Goal: Browse casually

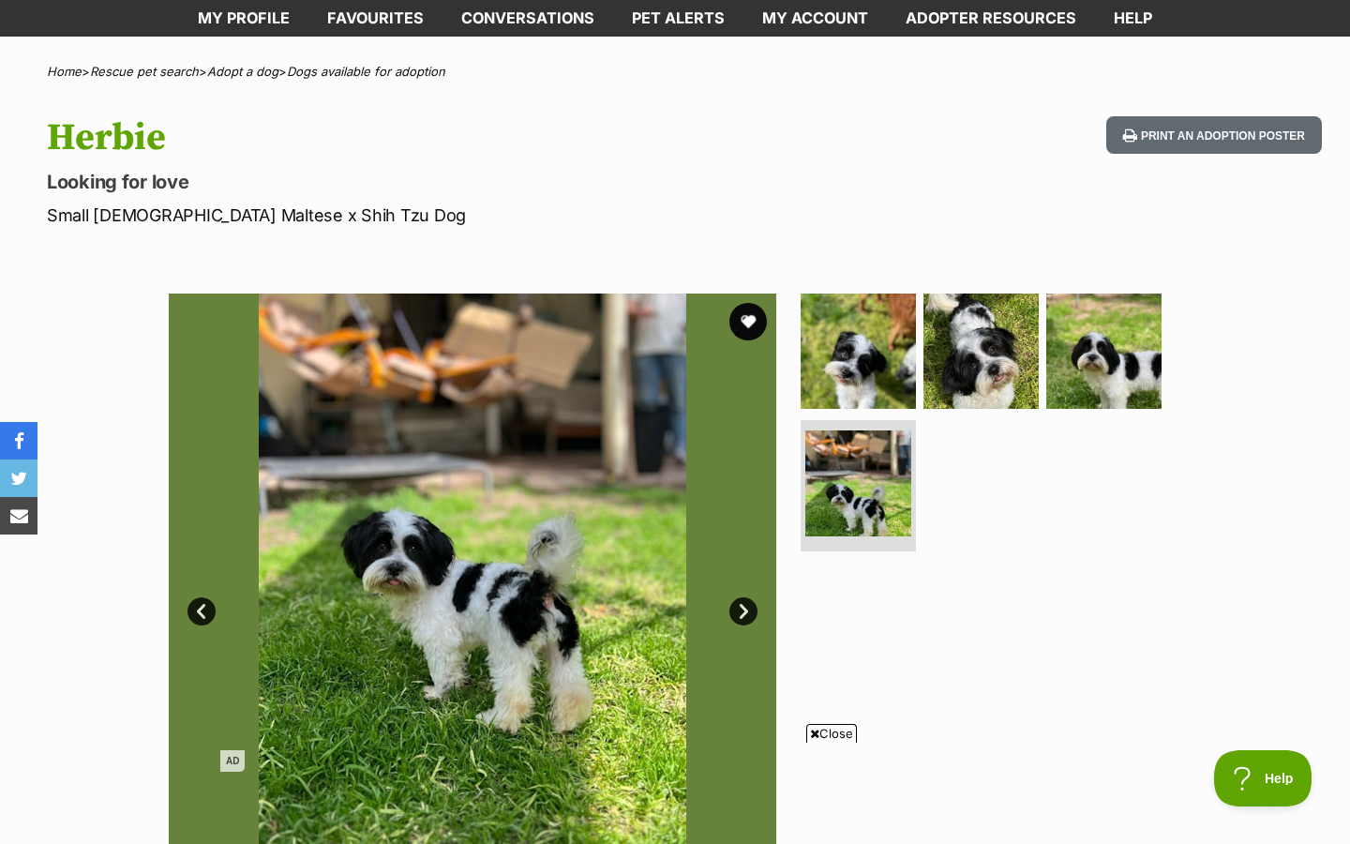
scroll to position [167, 0]
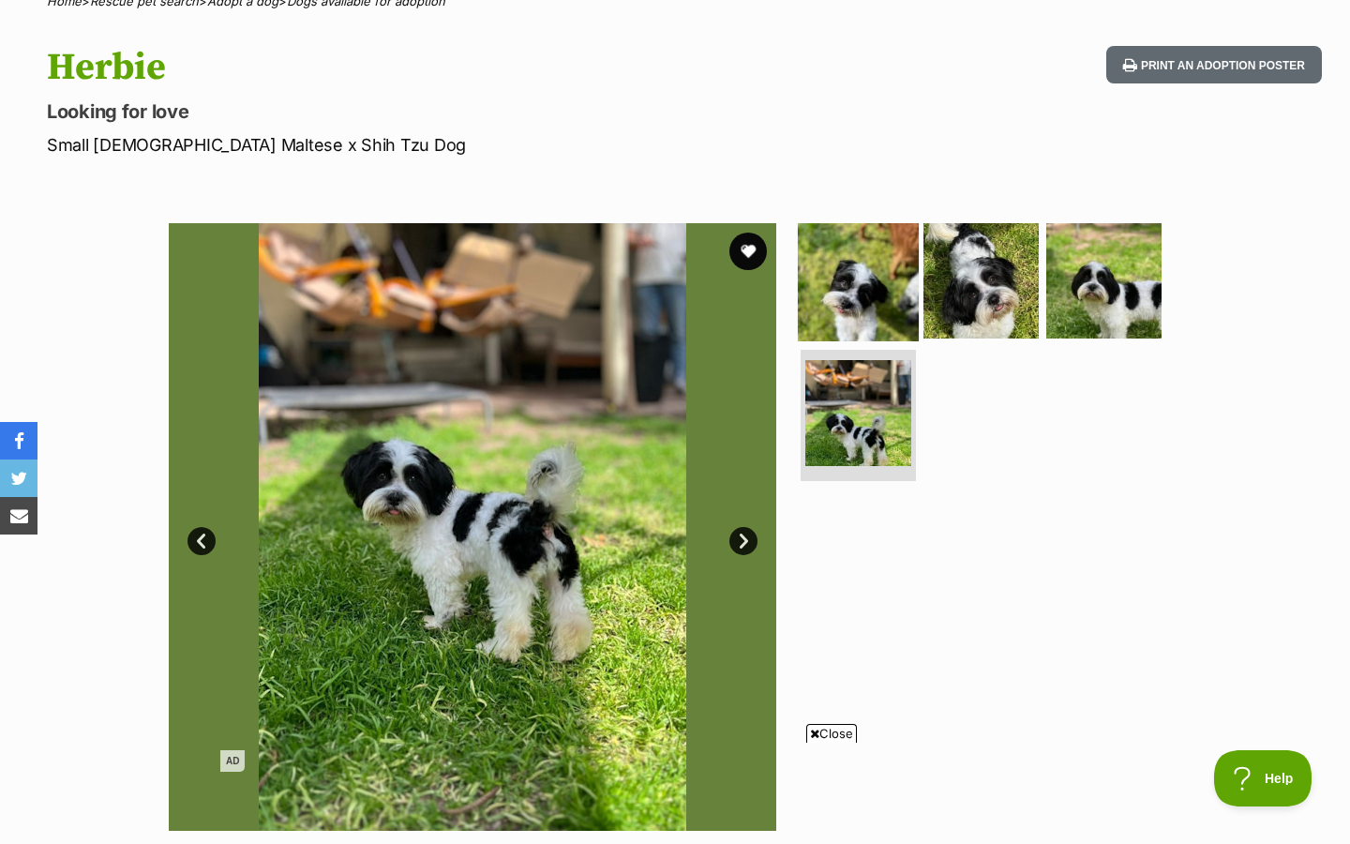
click at [878, 248] on img at bounding box center [858, 279] width 121 height 121
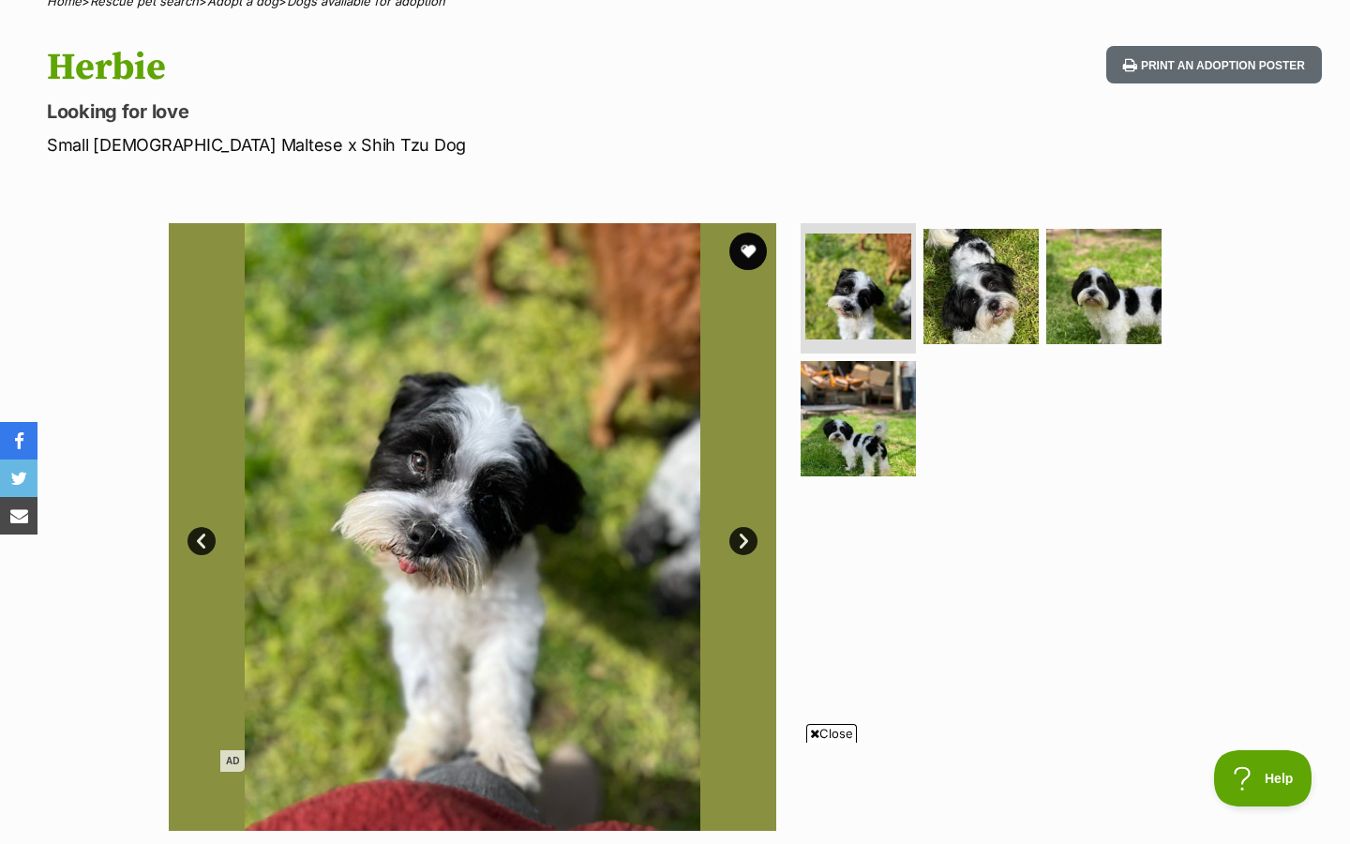
click at [745, 539] on link "Next" at bounding box center [744, 541] width 28 height 28
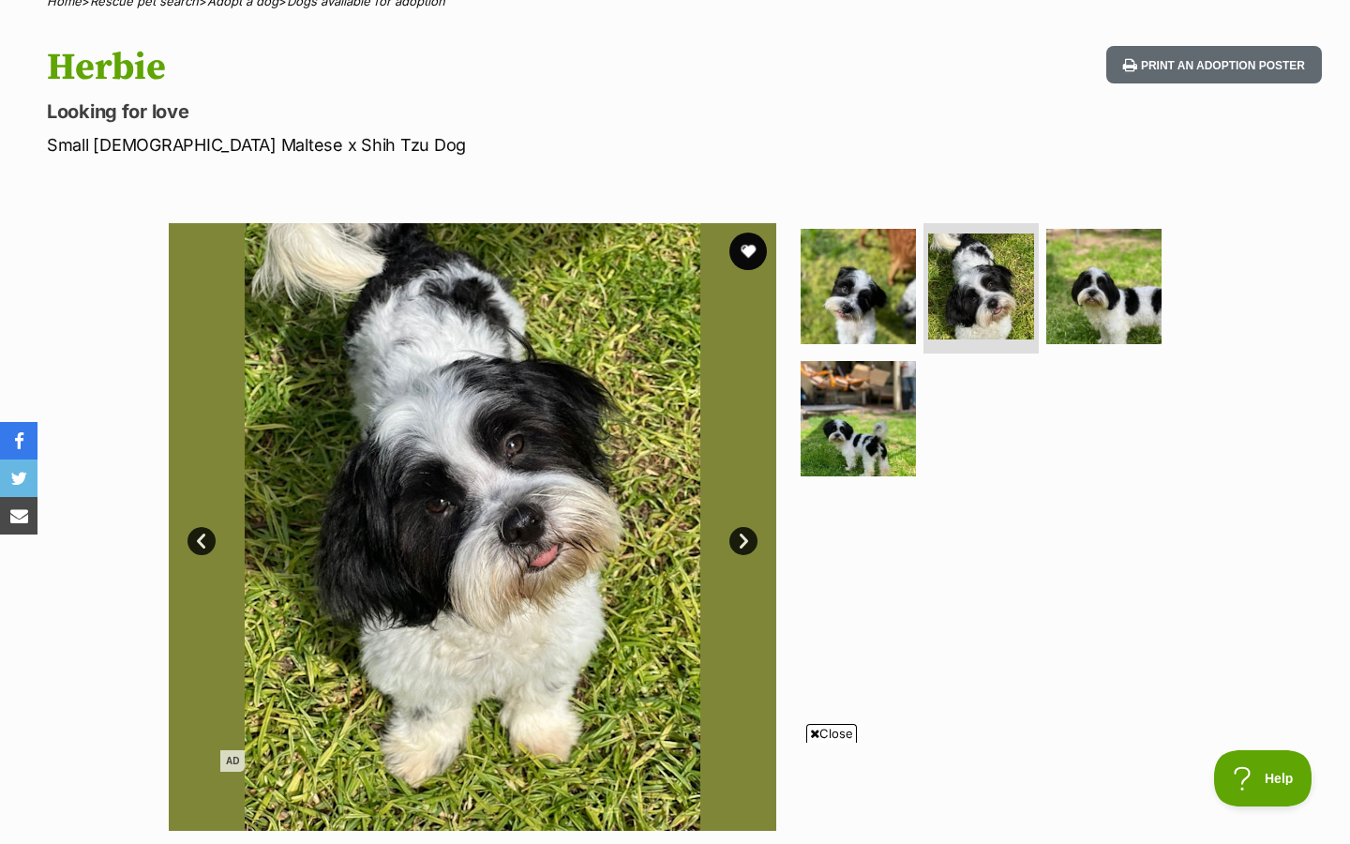
click at [745, 538] on link "Next" at bounding box center [744, 541] width 28 height 28
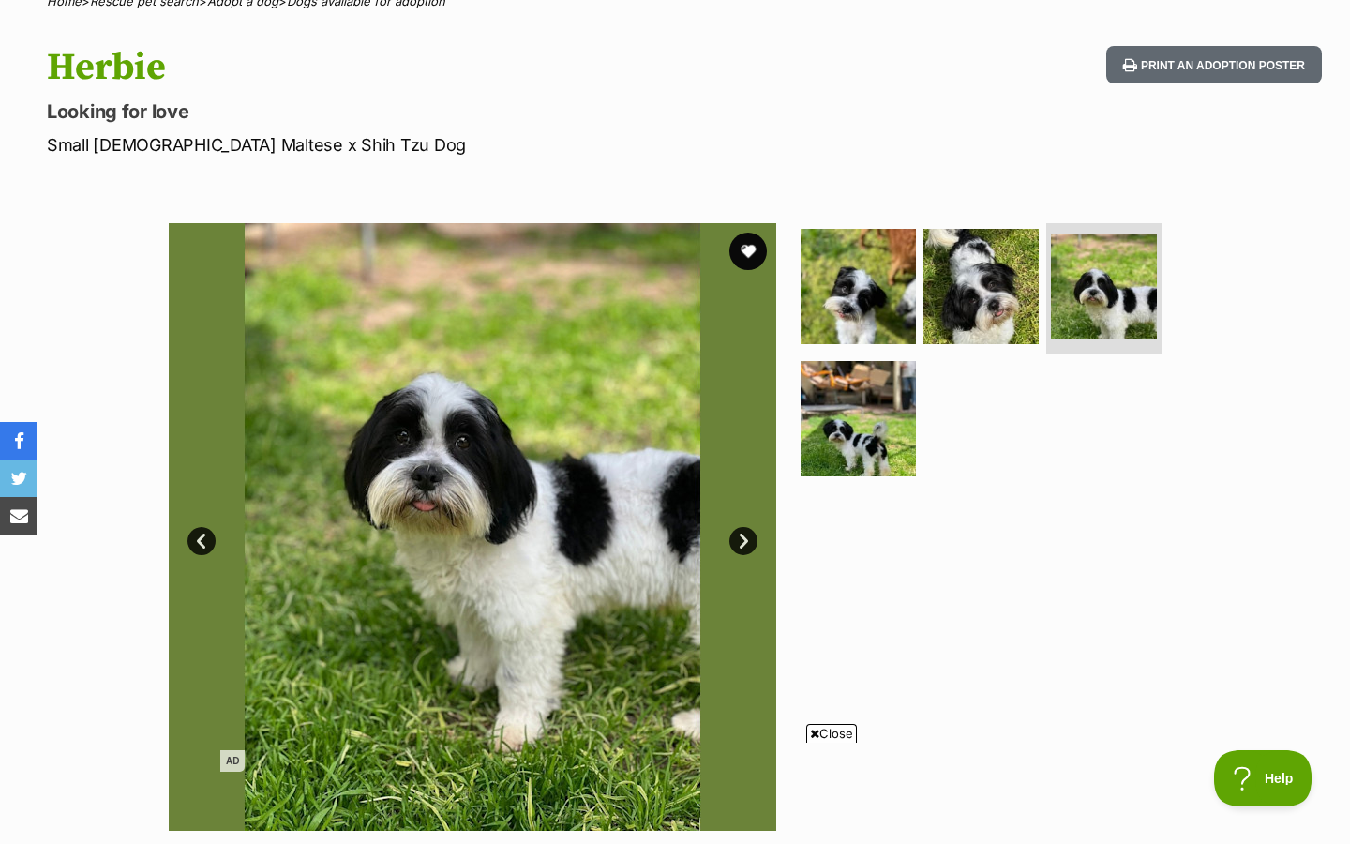
click at [745, 538] on link "Next" at bounding box center [744, 541] width 28 height 28
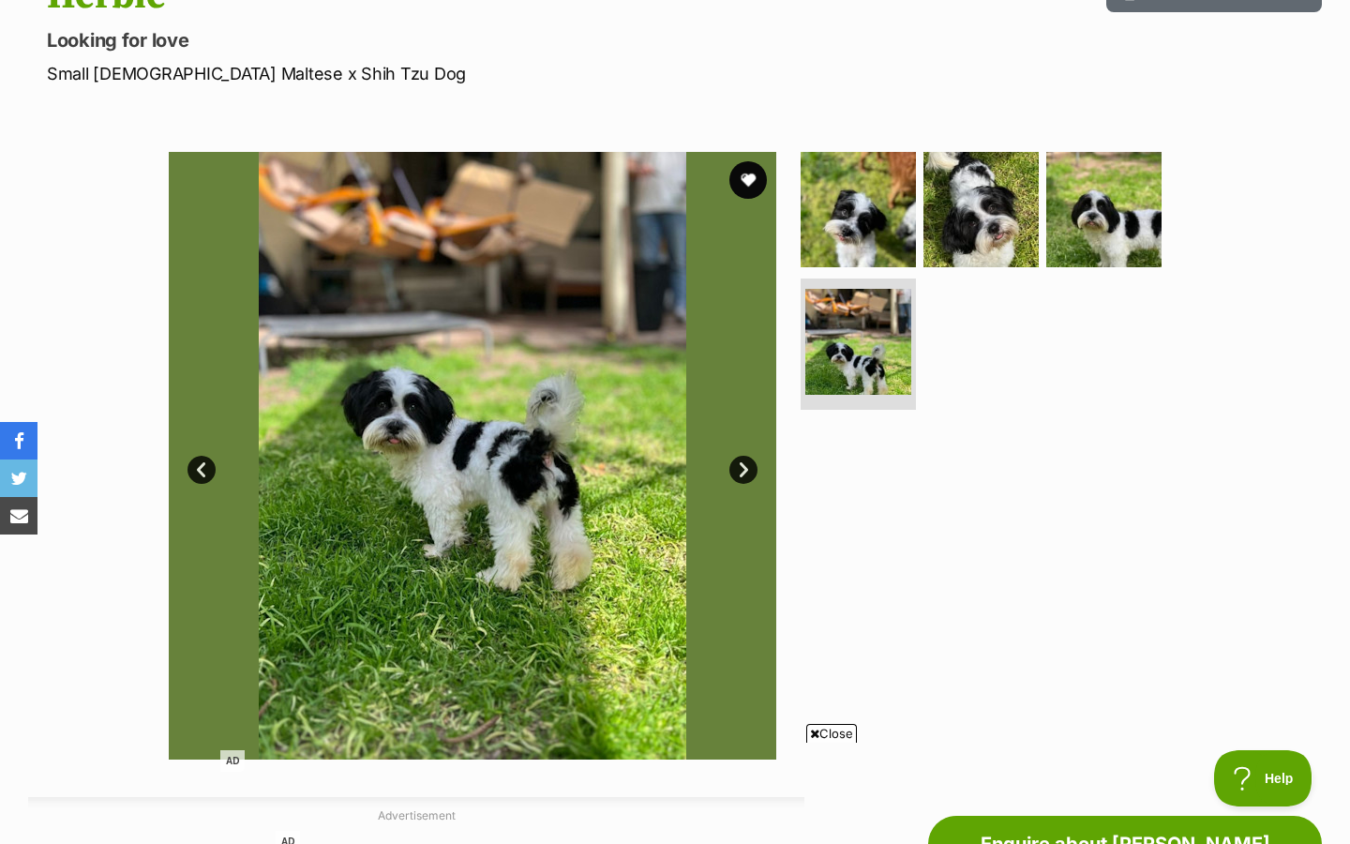
scroll to position [258, 0]
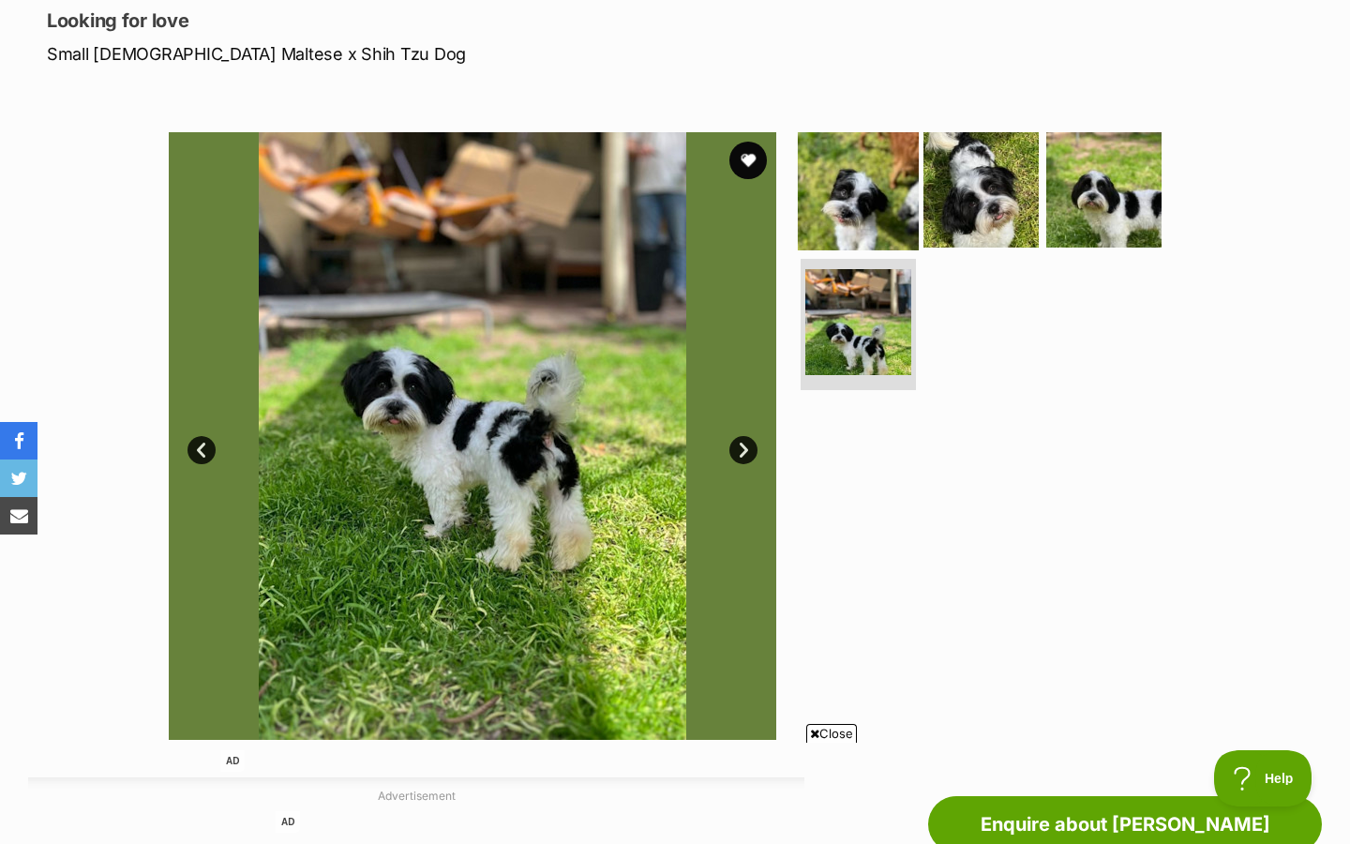
click at [823, 206] on img at bounding box center [858, 188] width 121 height 121
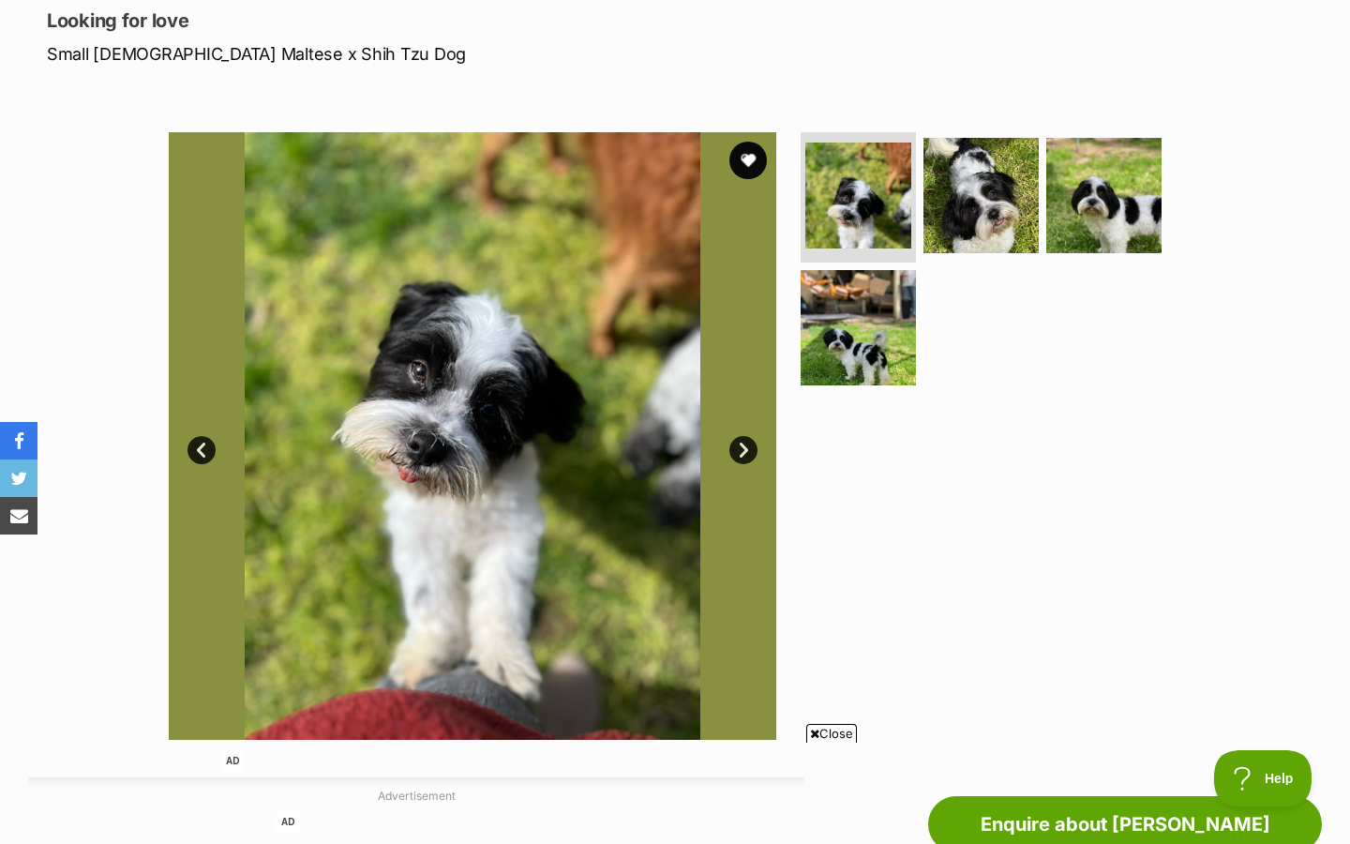
click at [754, 451] on link "Next" at bounding box center [744, 450] width 28 height 28
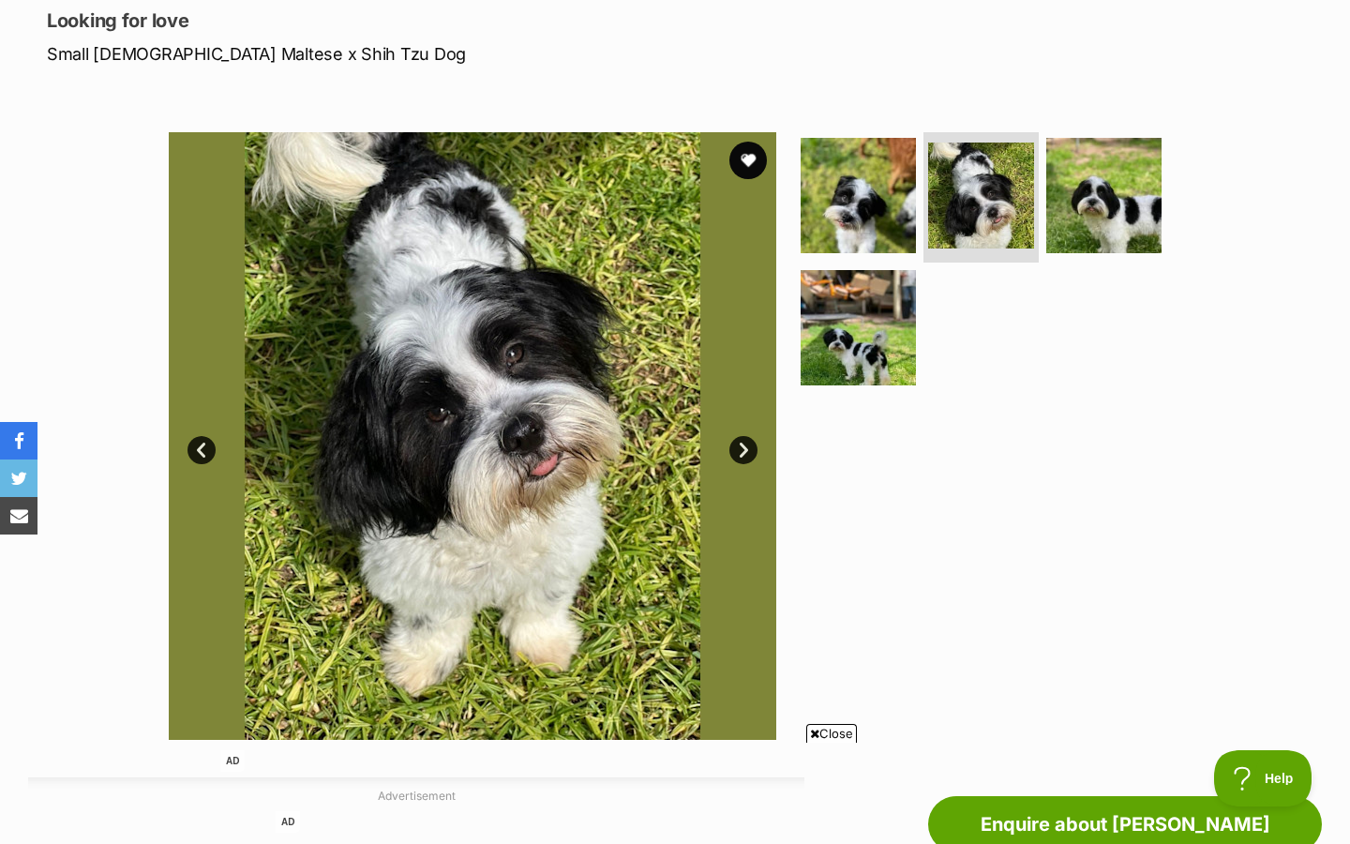
click at [735, 460] on link "Next" at bounding box center [744, 450] width 28 height 28
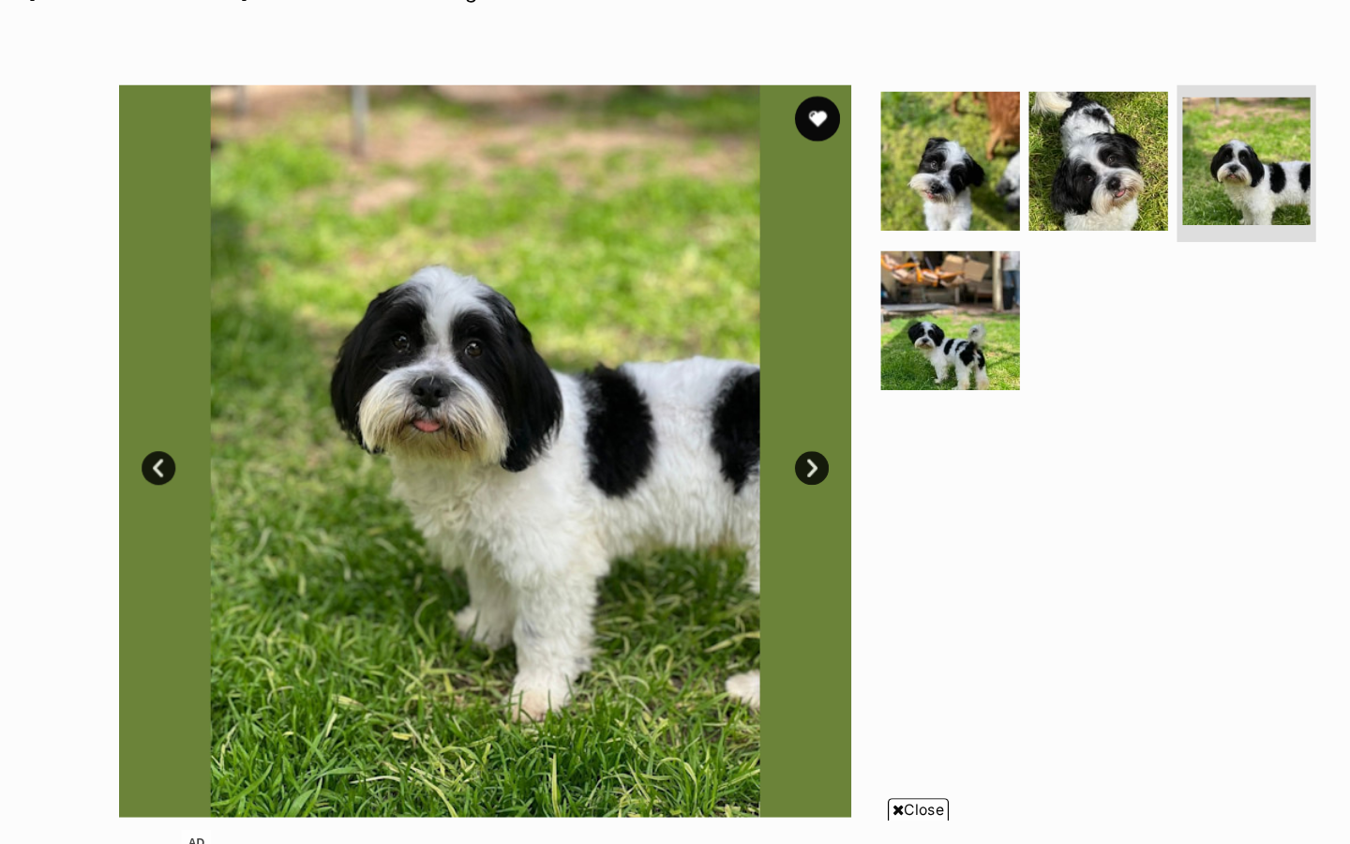
click at [410, 363] on img at bounding box center [473, 436] width 608 height 608
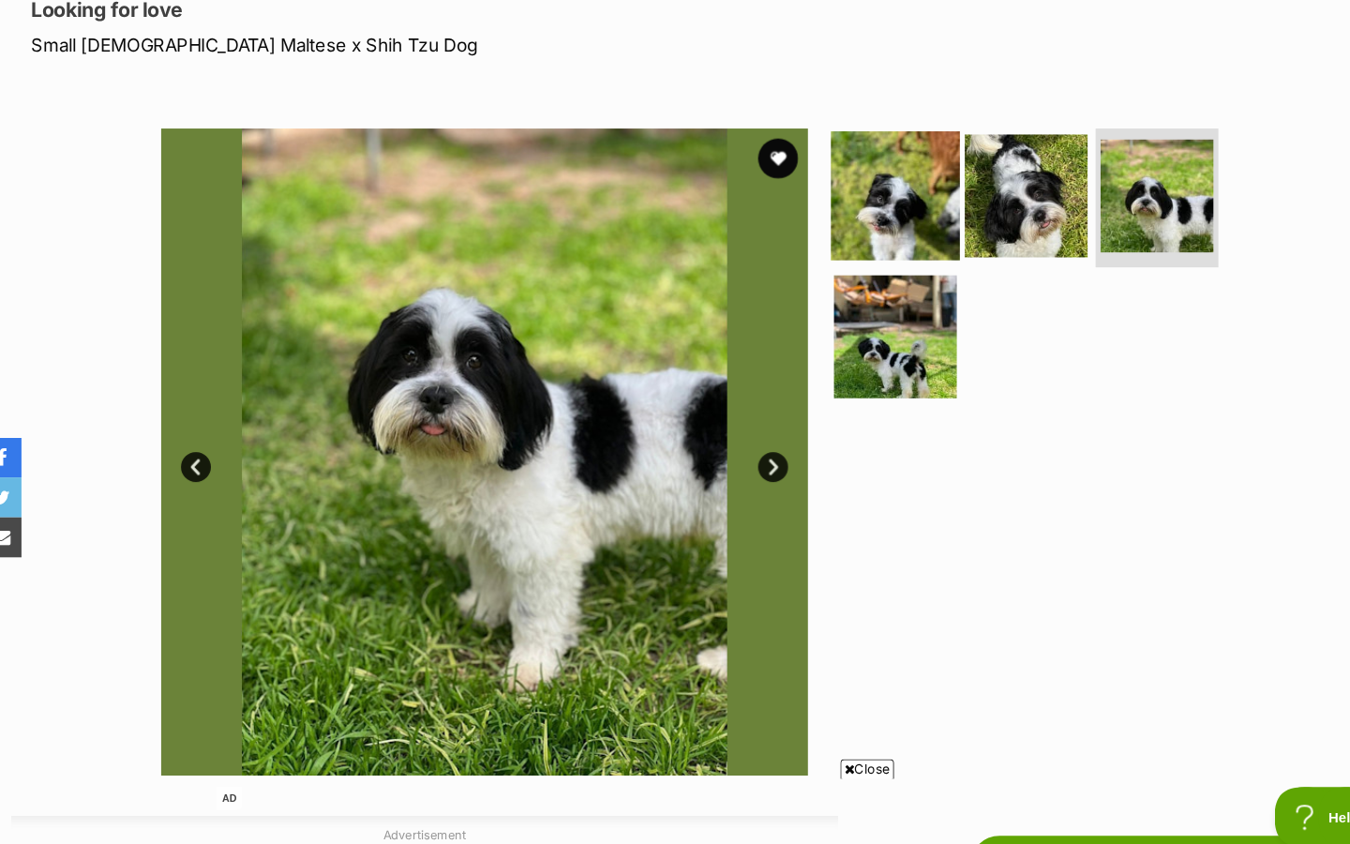
click at [905, 222] on img at bounding box center [858, 194] width 121 height 121
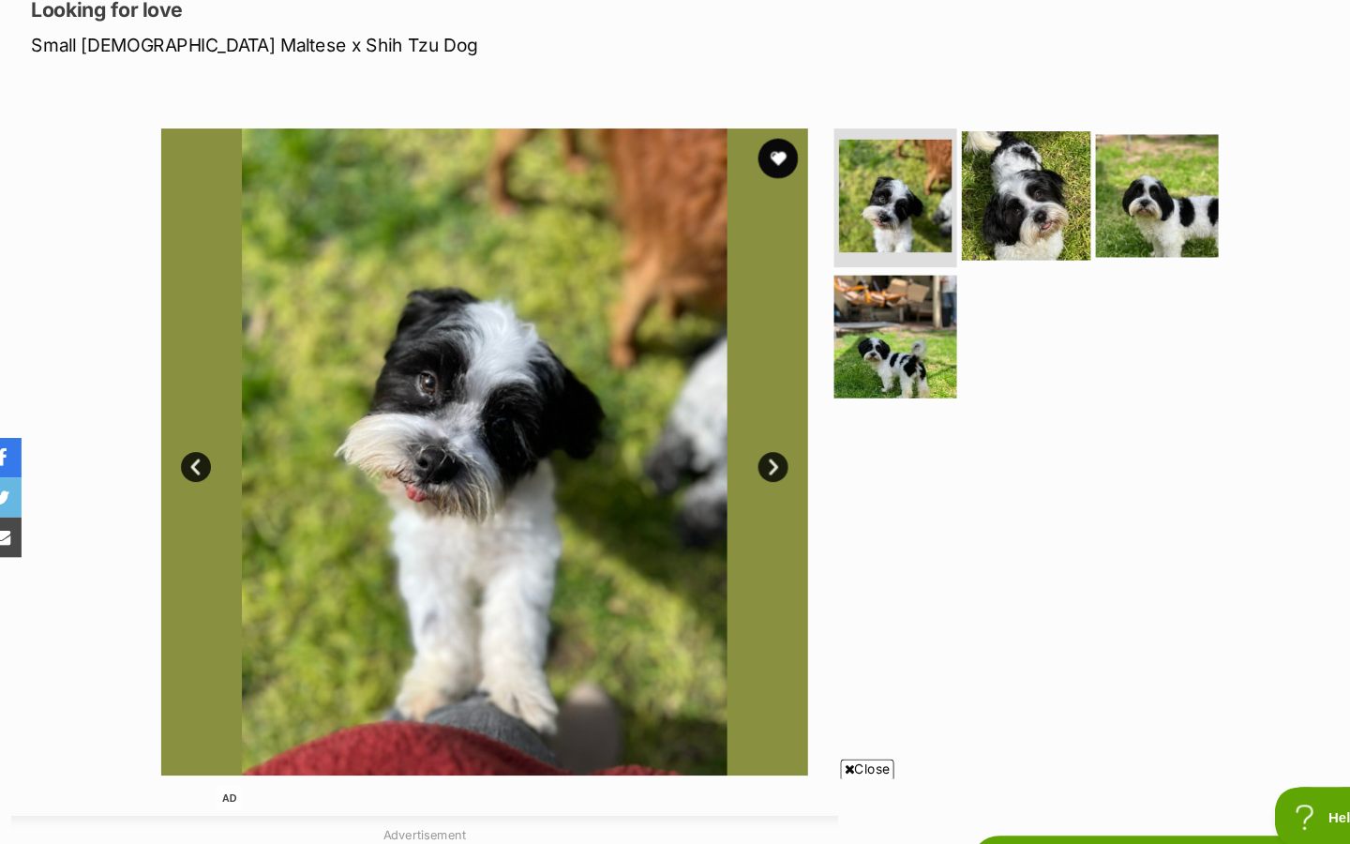
click at [956, 204] on img at bounding box center [981, 194] width 121 height 121
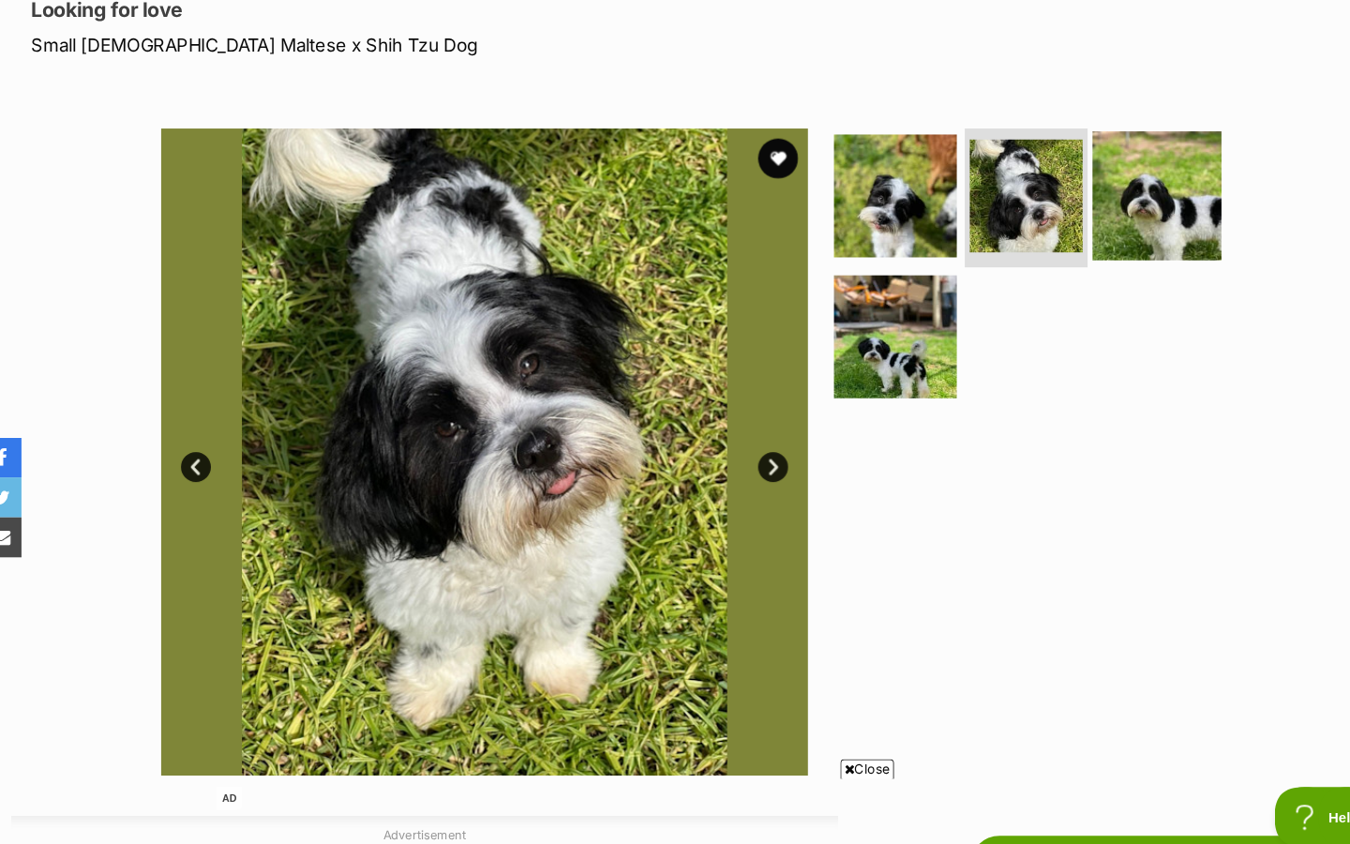
click at [1100, 207] on img at bounding box center [1104, 194] width 121 height 121
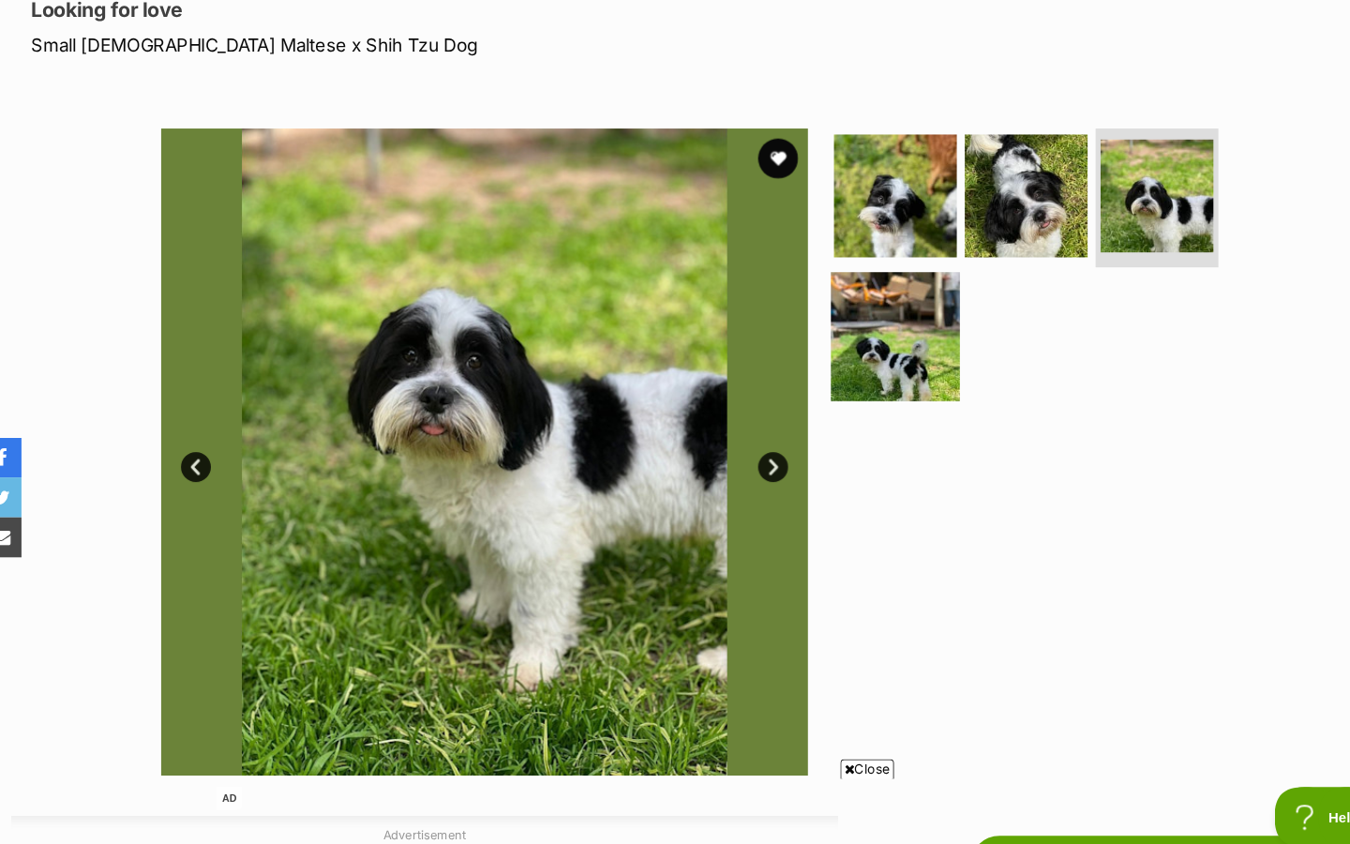
click at [861, 346] on img at bounding box center [858, 327] width 121 height 121
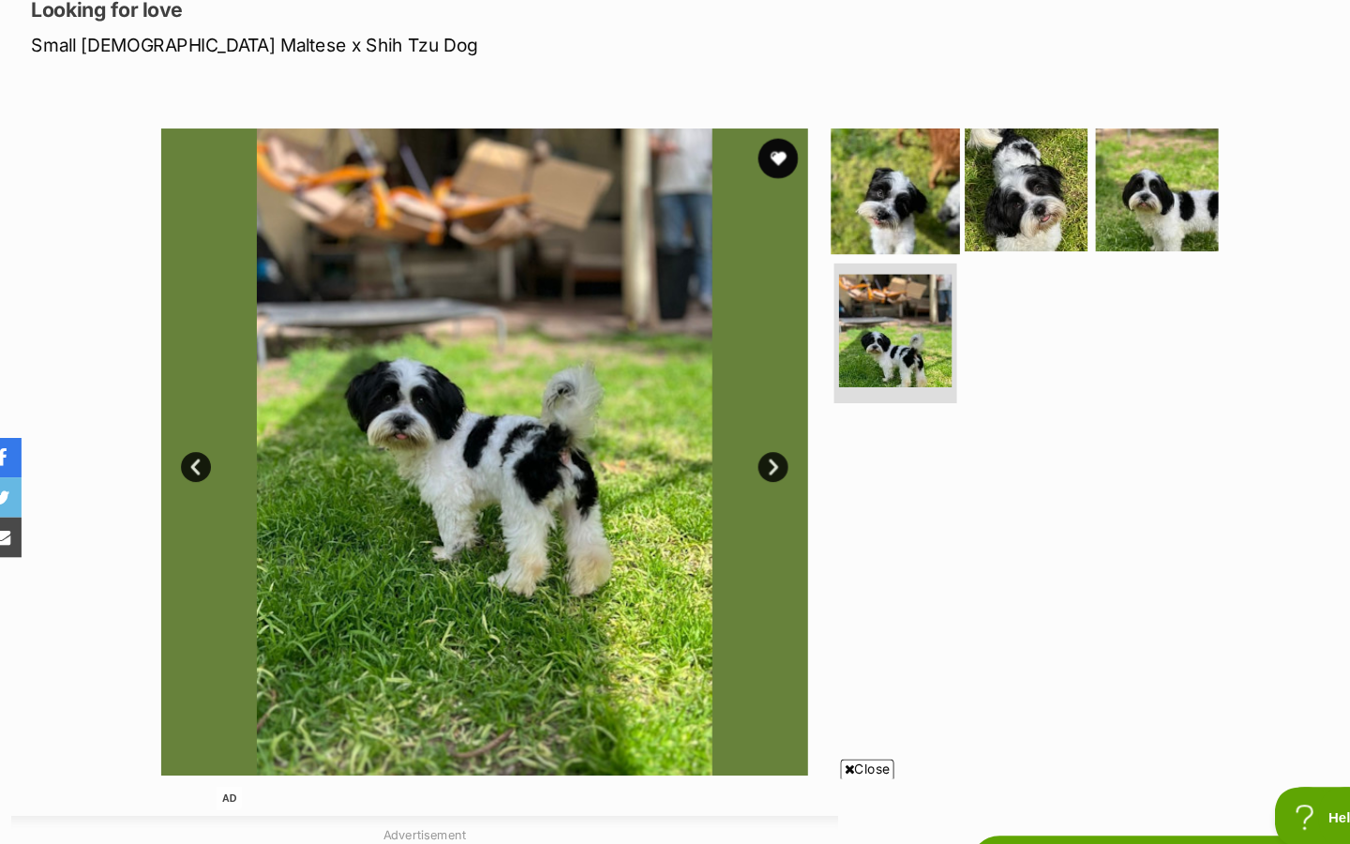
click at [868, 205] on img at bounding box center [858, 188] width 121 height 121
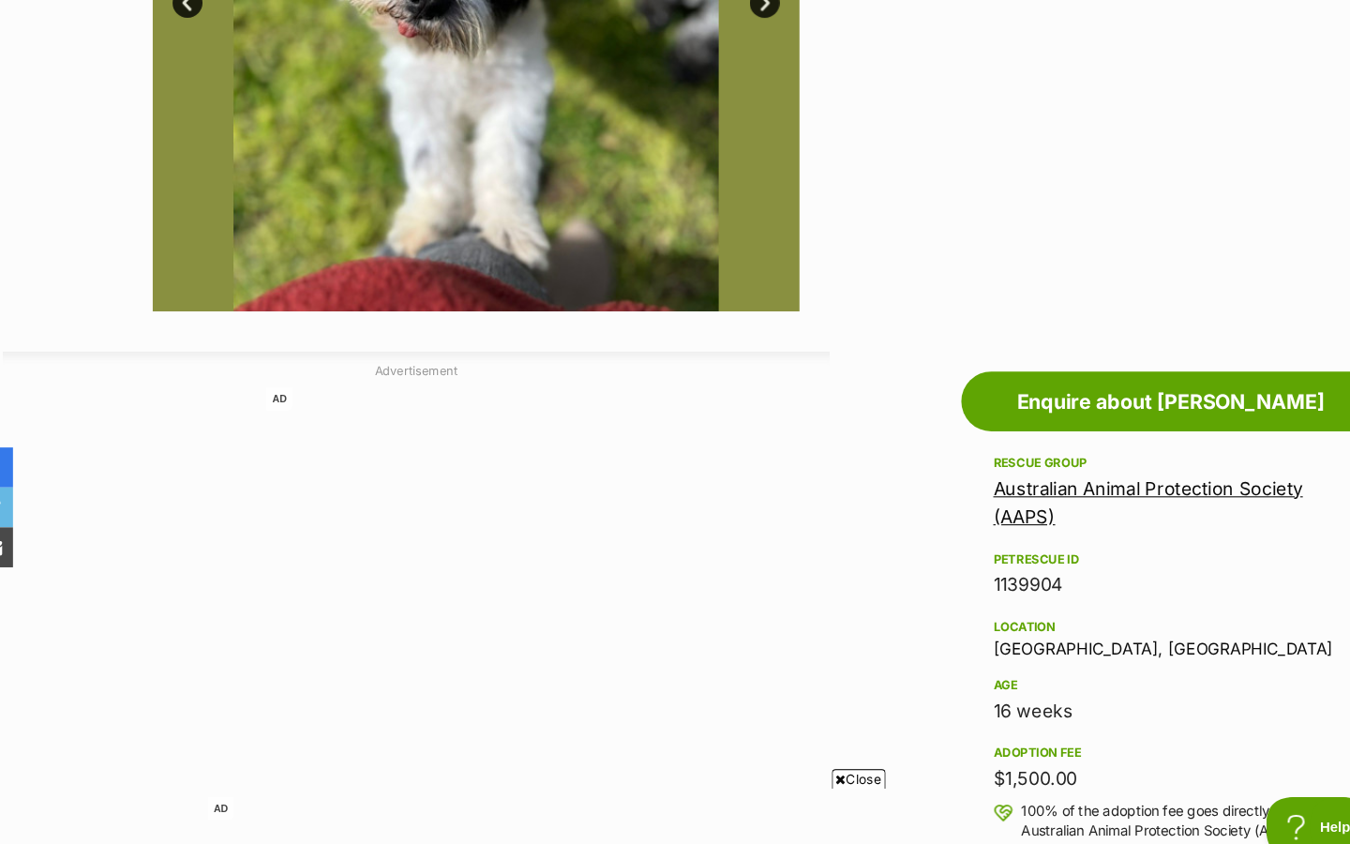
scroll to position [0, 0]
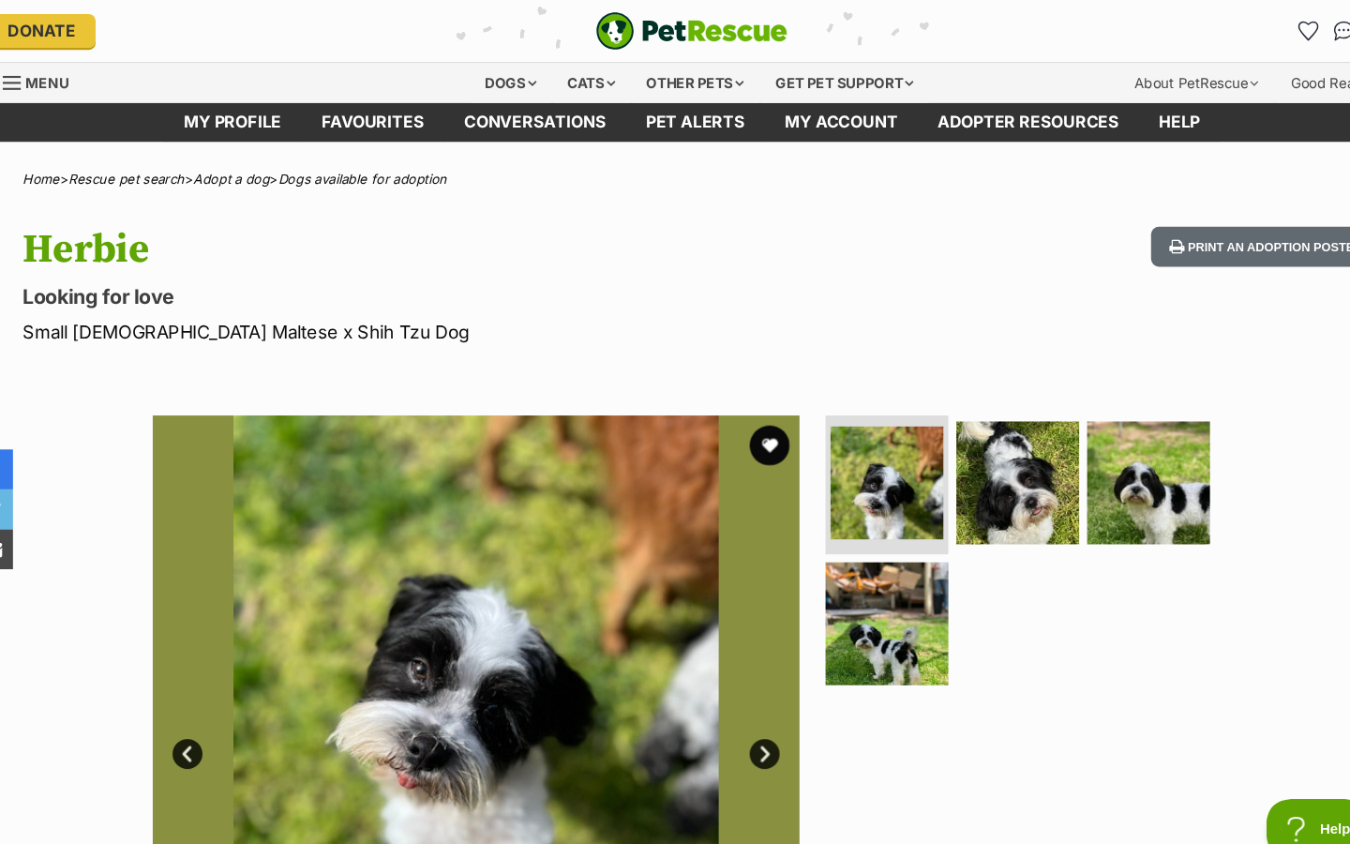
click at [585, 421] on img at bounding box center [473, 694] width 608 height 608
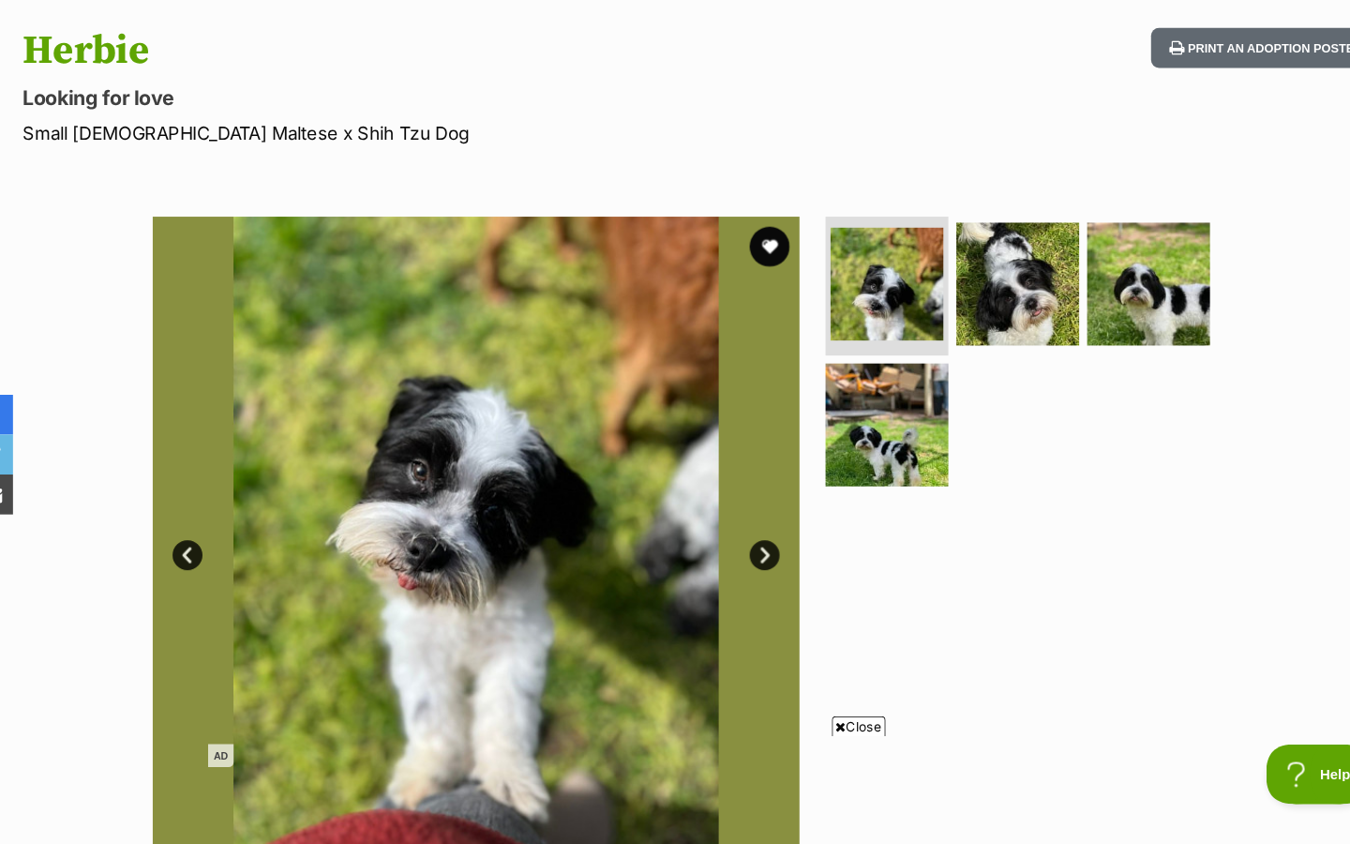
scroll to position [148, 0]
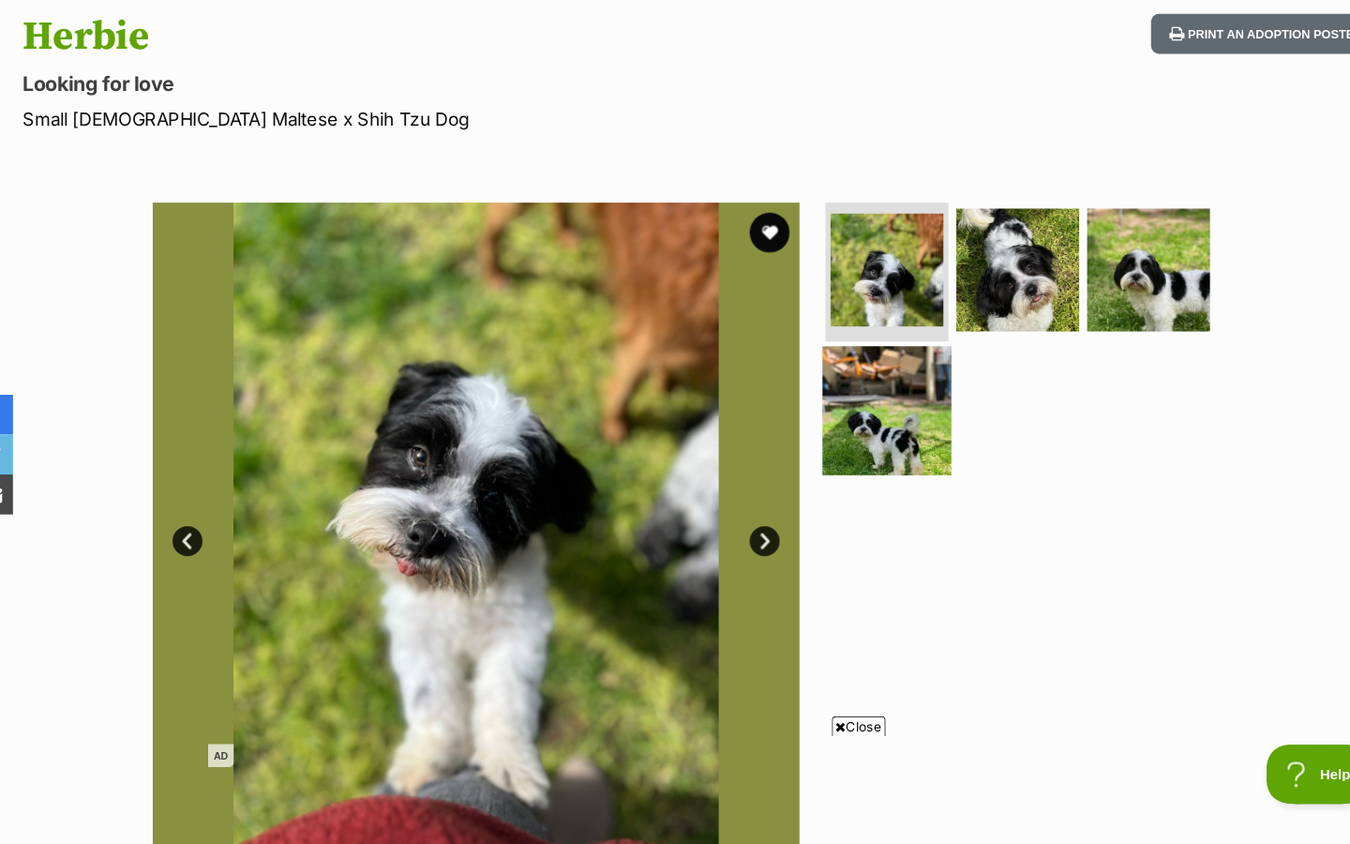
click at [883, 414] on img at bounding box center [858, 437] width 121 height 121
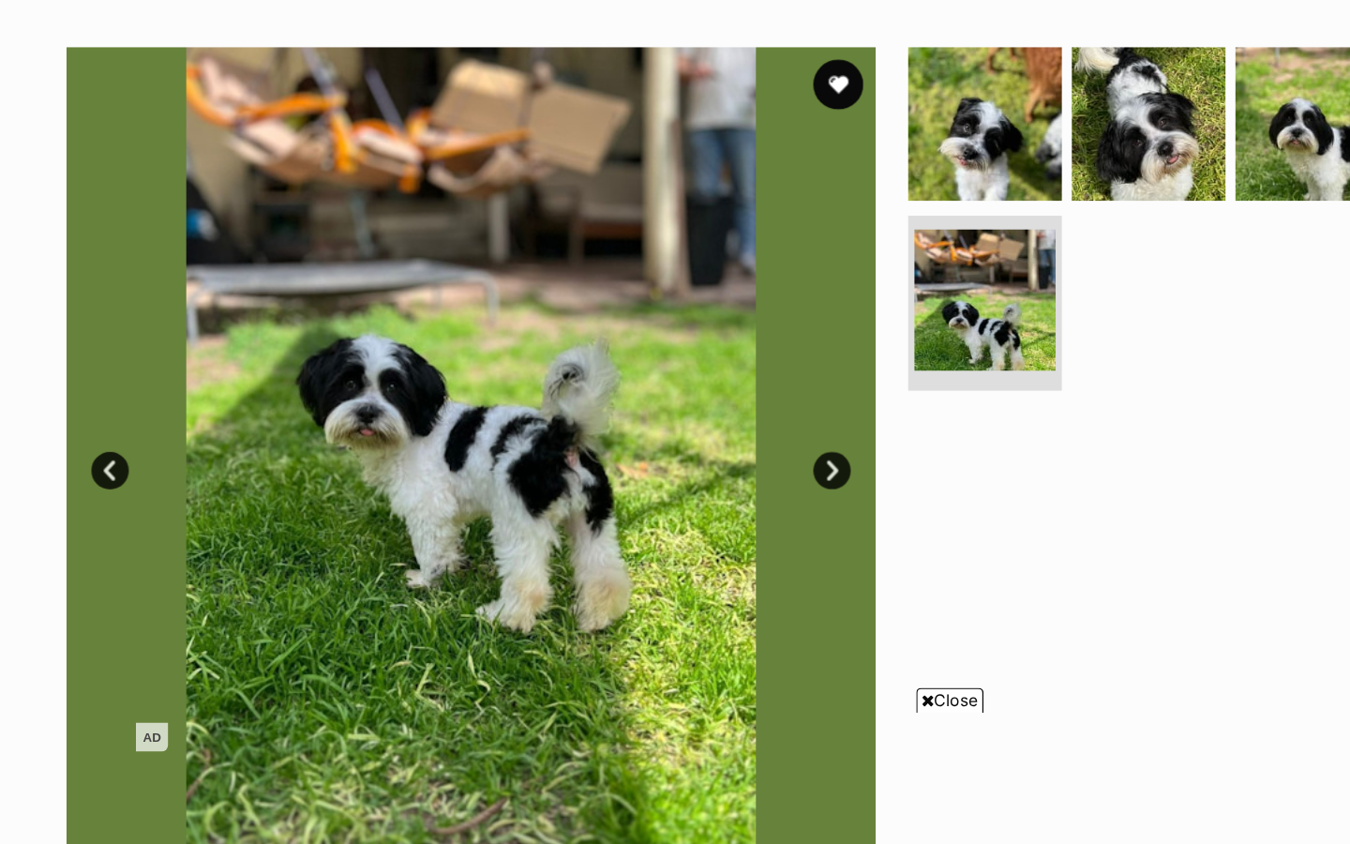
scroll to position [151, 0]
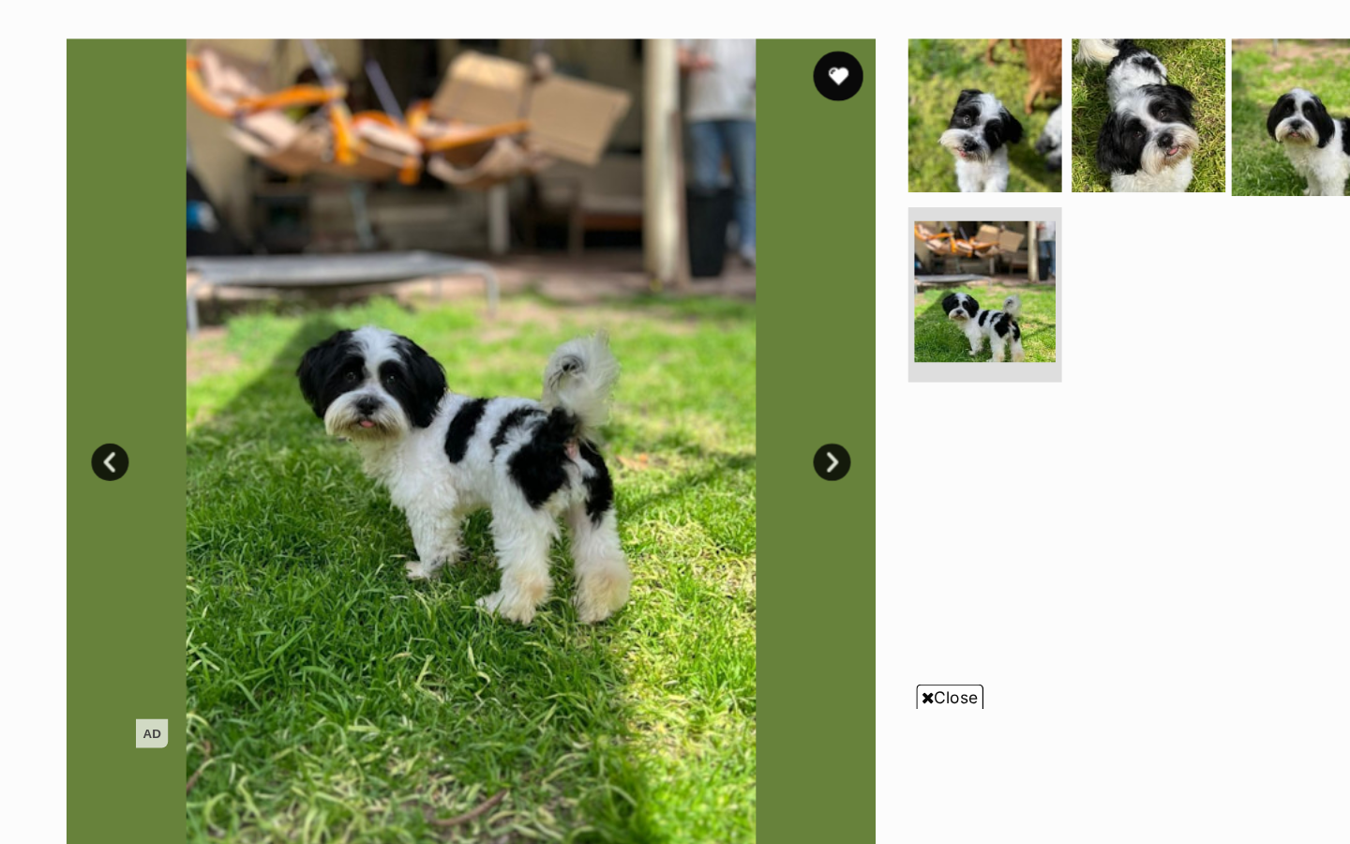
click at [1072, 305] on img at bounding box center [1104, 295] width 121 height 121
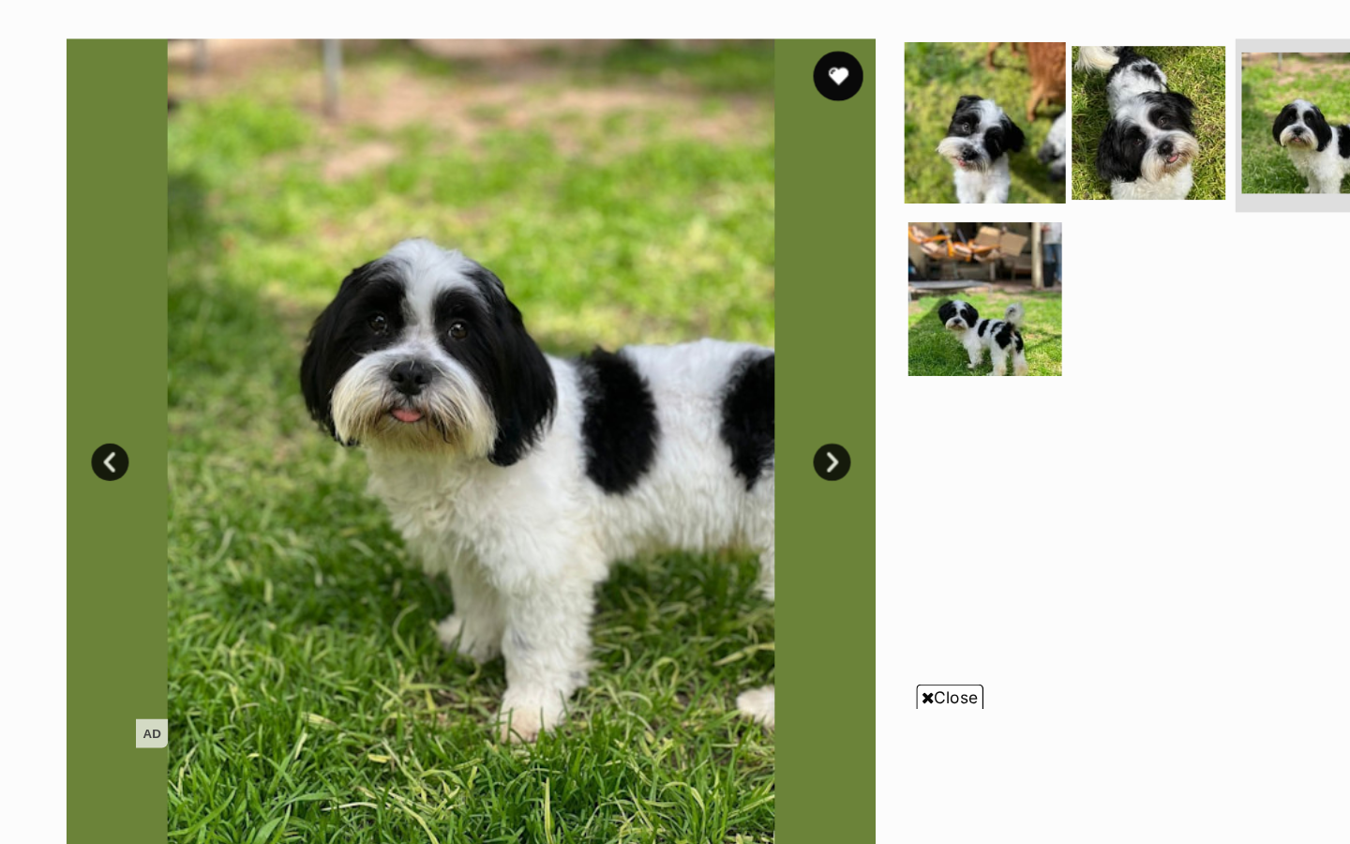
click at [863, 316] on img at bounding box center [858, 301] width 121 height 121
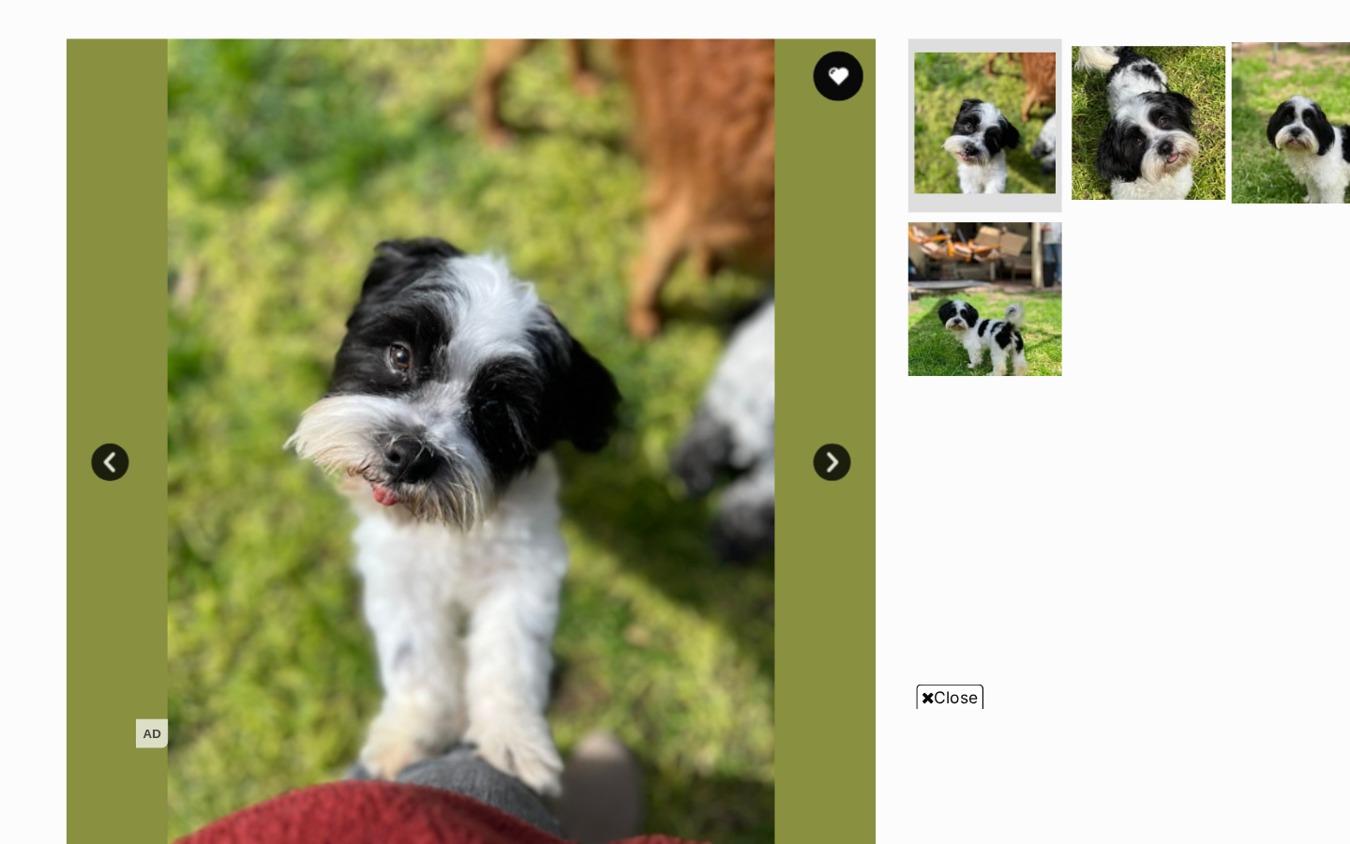
click at [1091, 301] on img at bounding box center [1104, 301] width 121 height 121
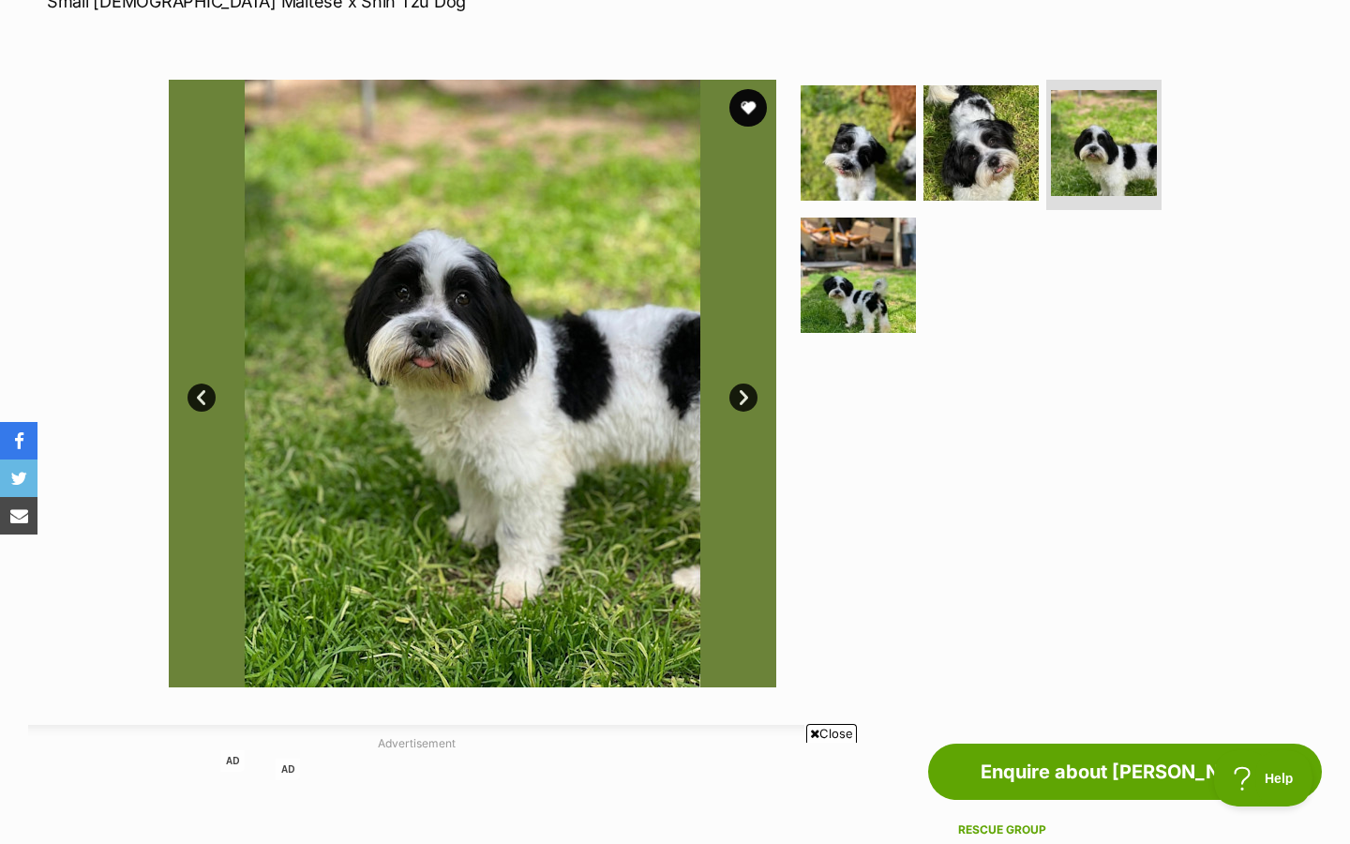
scroll to position [297, 0]
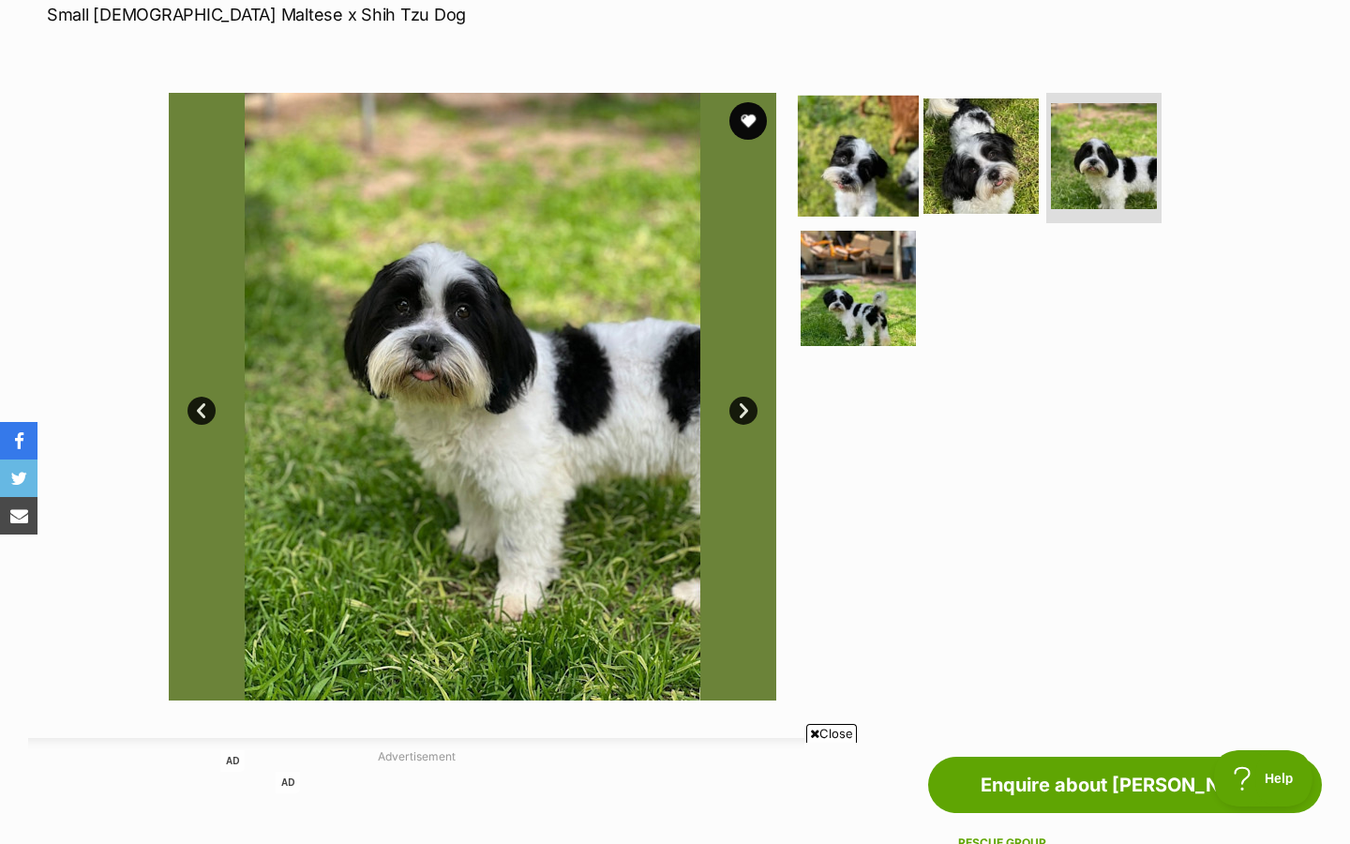
click at [863, 146] on img at bounding box center [858, 155] width 121 height 121
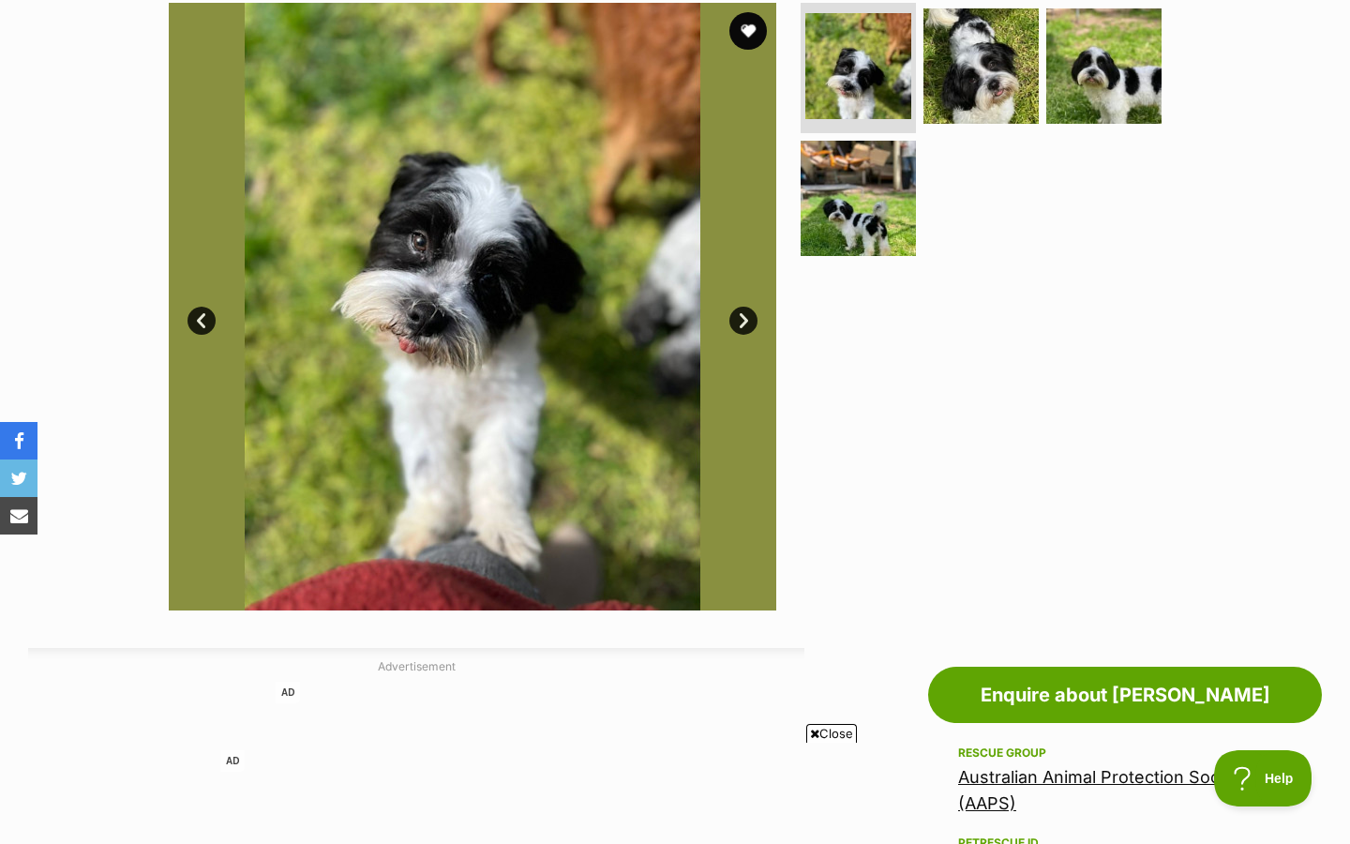
scroll to position [391, 0]
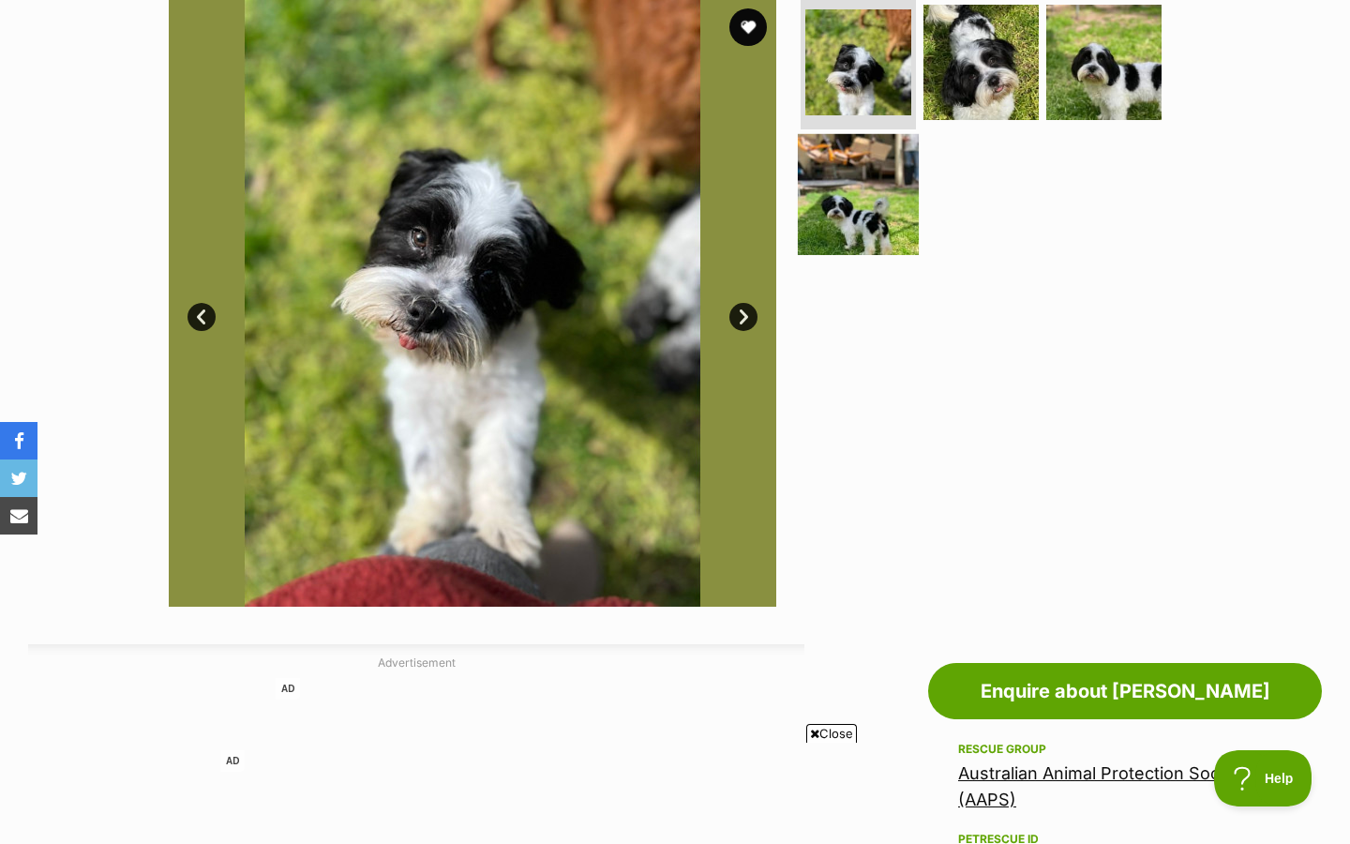
click at [853, 233] on img at bounding box center [858, 194] width 121 height 121
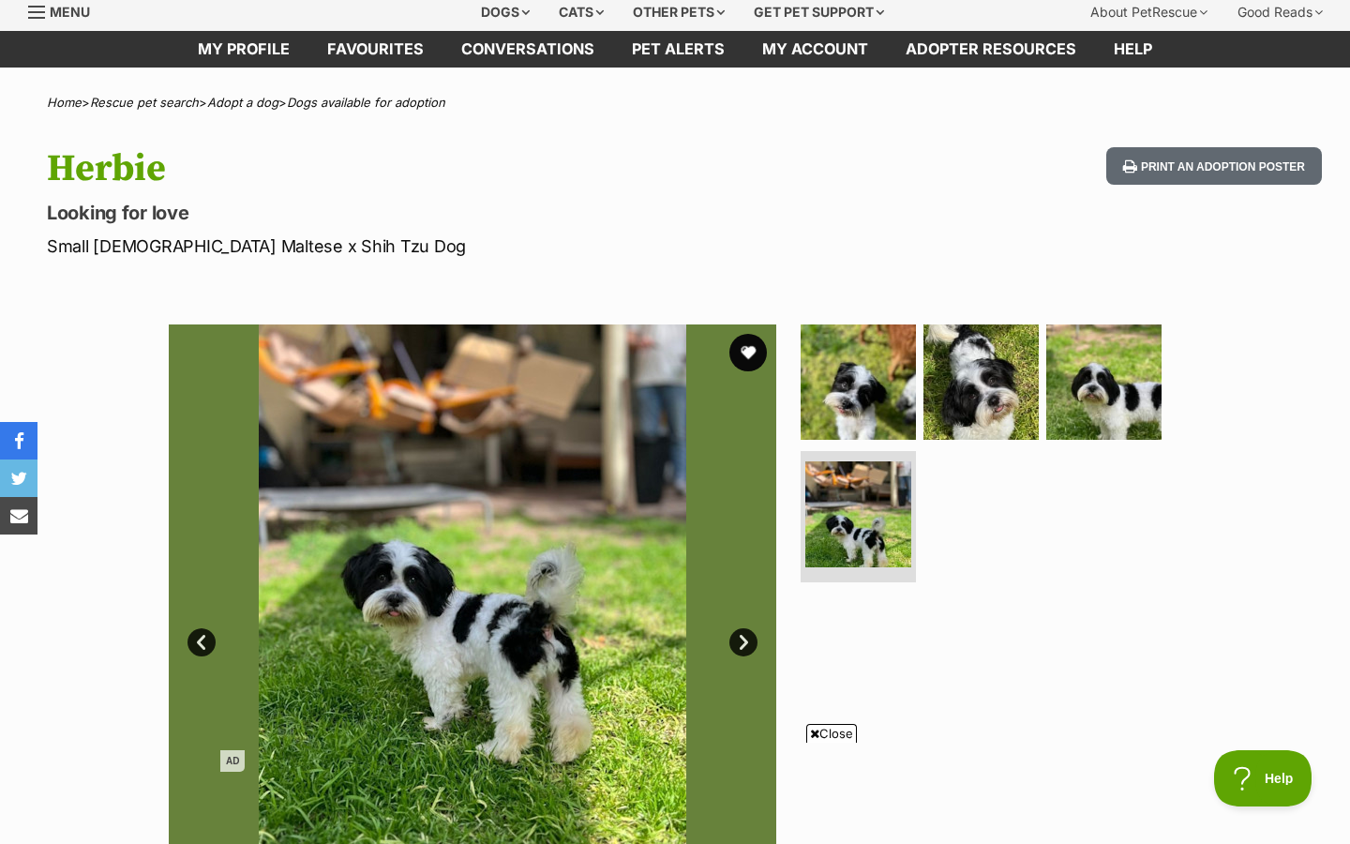
scroll to position [0, 0]
